Goal: Find specific page/section: Find specific page/section

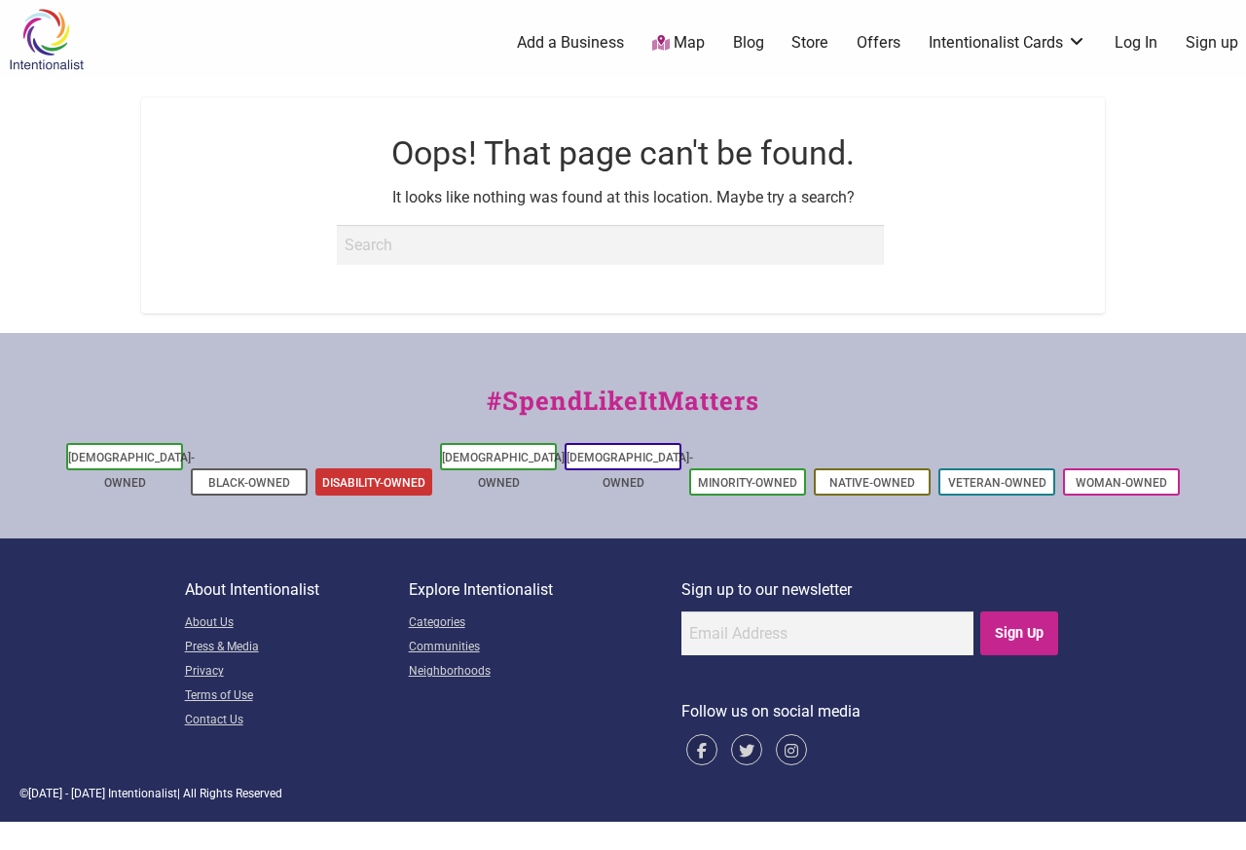
click at [368, 476] on link "Disability-Owned" at bounding box center [373, 483] width 103 height 14
click at [480, 461] on link "[DEMOGRAPHIC_DATA]-Owned" at bounding box center [505, 470] width 127 height 39
